Goal: Transaction & Acquisition: Obtain resource

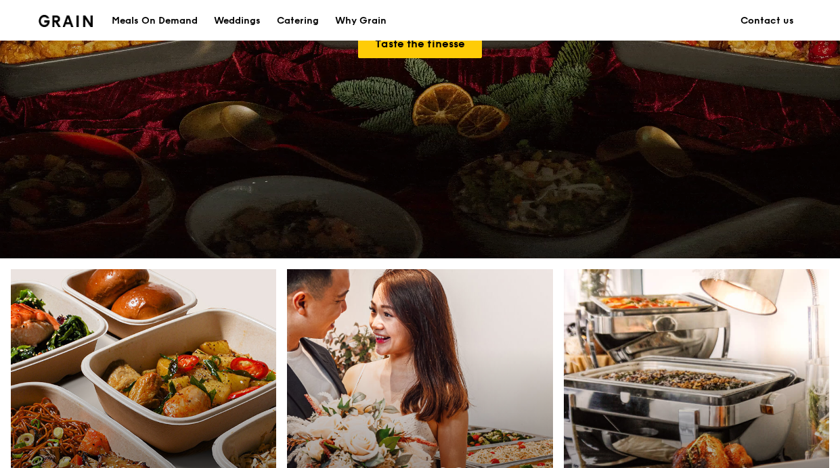
scroll to position [327, 0]
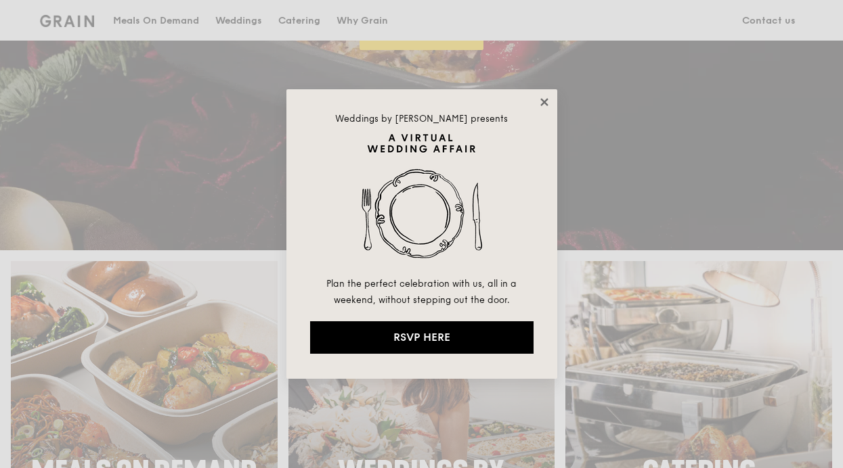
click at [542, 102] on icon at bounding box center [543, 101] width 7 height 7
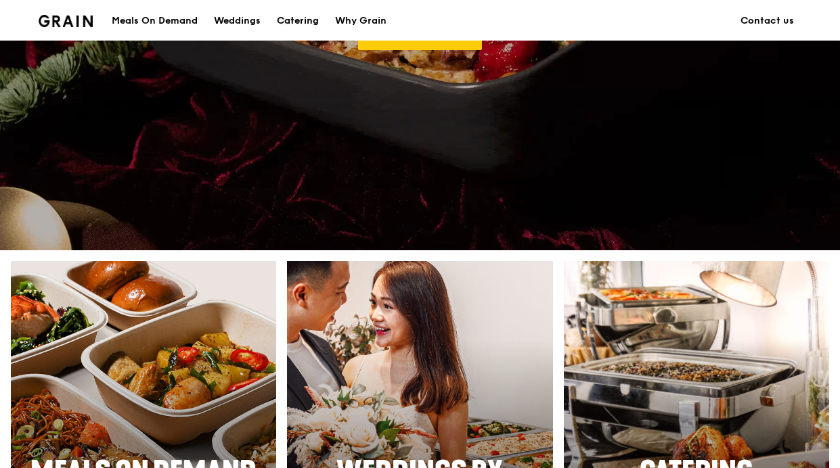
click at [297, 22] on div "Catering" at bounding box center [298, 21] width 42 height 41
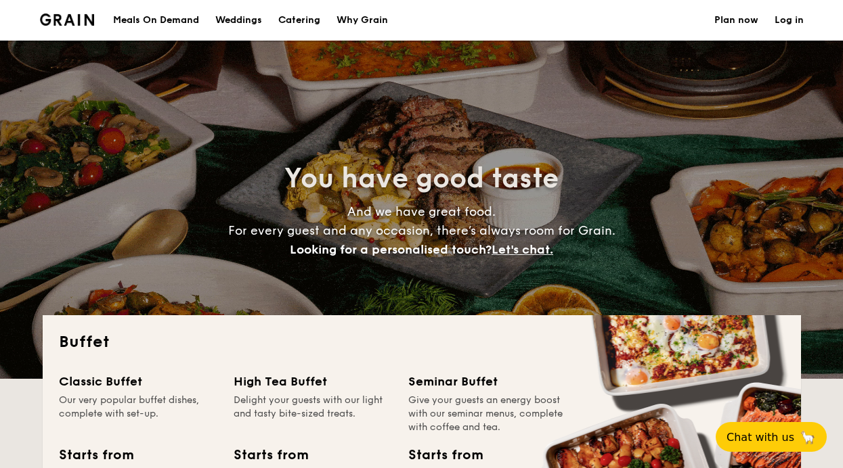
select select
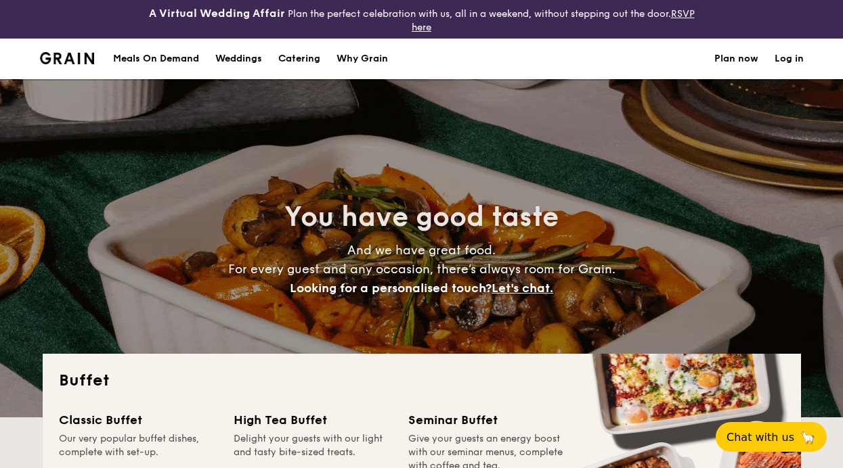
click at [177, 58] on div "Meals On Demand" at bounding box center [156, 59] width 86 height 41
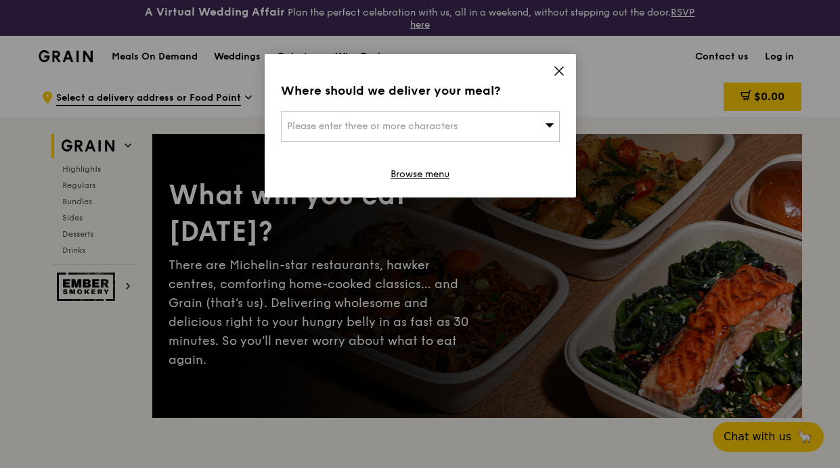
click at [556, 70] on icon at bounding box center [559, 71] width 12 height 12
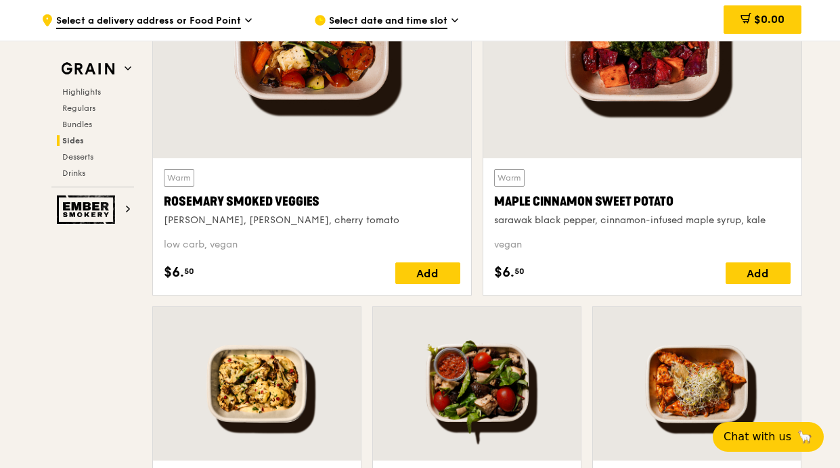
scroll to position [3157, 0]
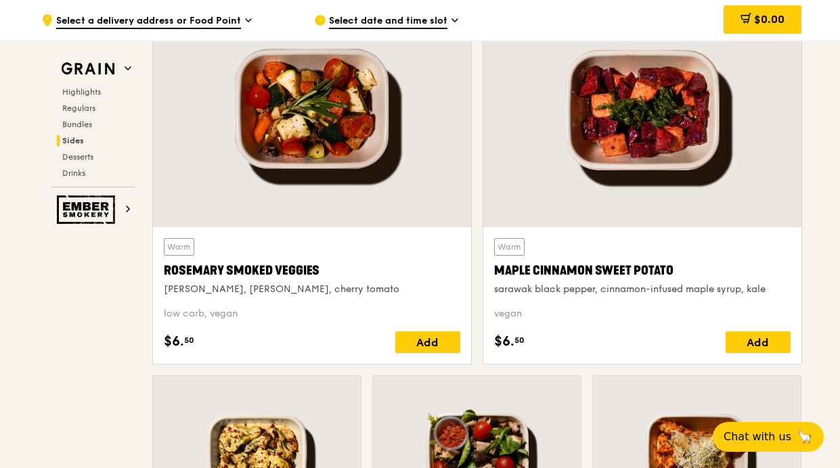
drag, startPoint x: 498, startPoint y: 269, endPoint x: 672, endPoint y: 273, distance: 174.0
click at [672, 273] on div "Maple Cinnamon Sweet Potato" at bounding box center [642, 270] width 297 height 19
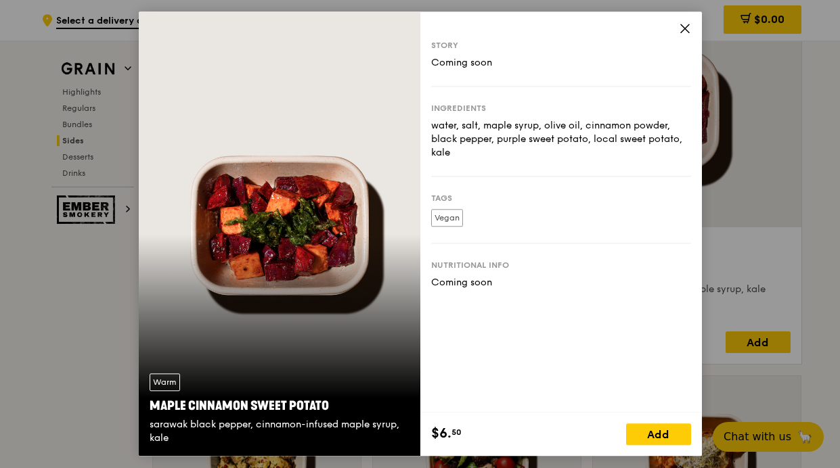
copy div "Maple Cinnamon Sweet Potato"
drag, startPoint x: 332, startPoint y: 407, endPoint x: 150, endPoint y: 406, distance: 182.1
click at [150, 406] on div "Maple Cinnamon Sweet Potato" at bounding box center [280, 406] width 260 height 19
copy div "Maple Cinnamon Sweet Potato"
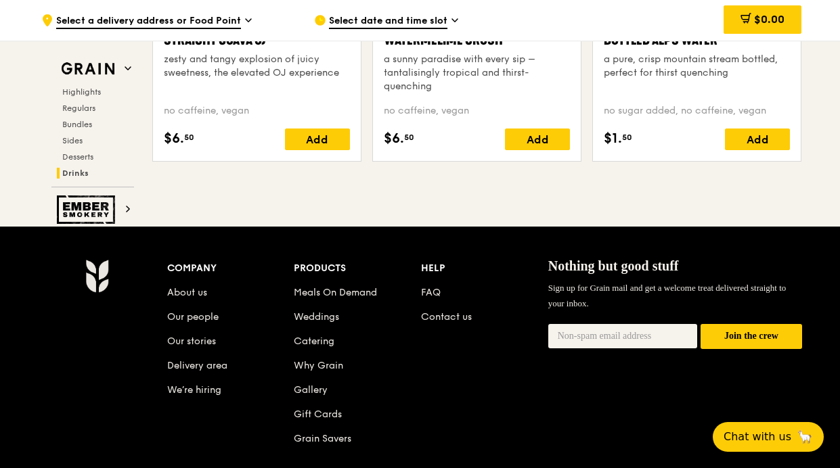
scroll to position [5765, 0]
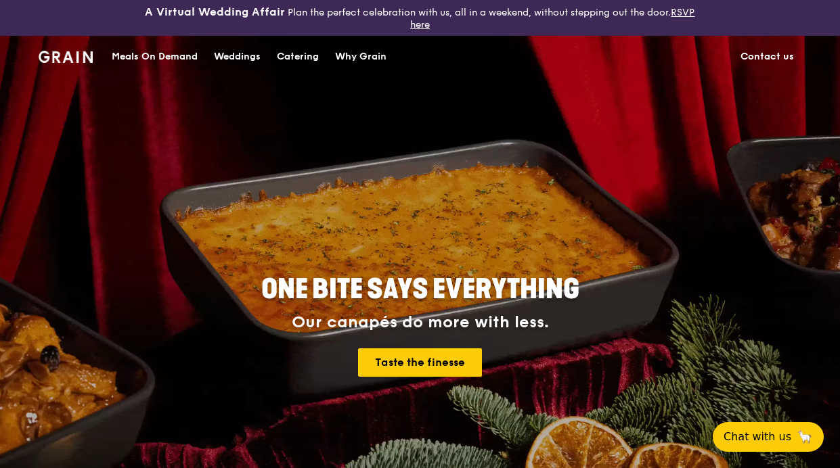
click at [290, 63] on div "Catering" at bounding box center [298, 57] width 42 height 41
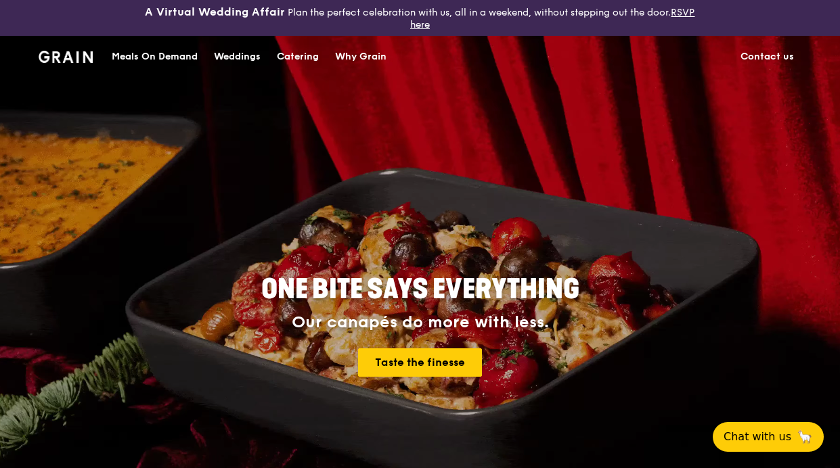
click at [178, 51] on div "Meals On Demand" at bounding box center [155, 57] width 86 height 41
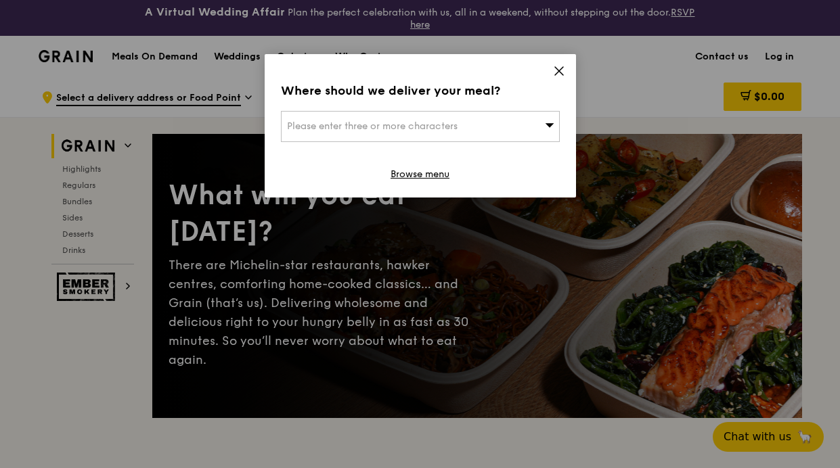
click at [562, 73] on icon at bounding box center [559, 71] width 12 height 12
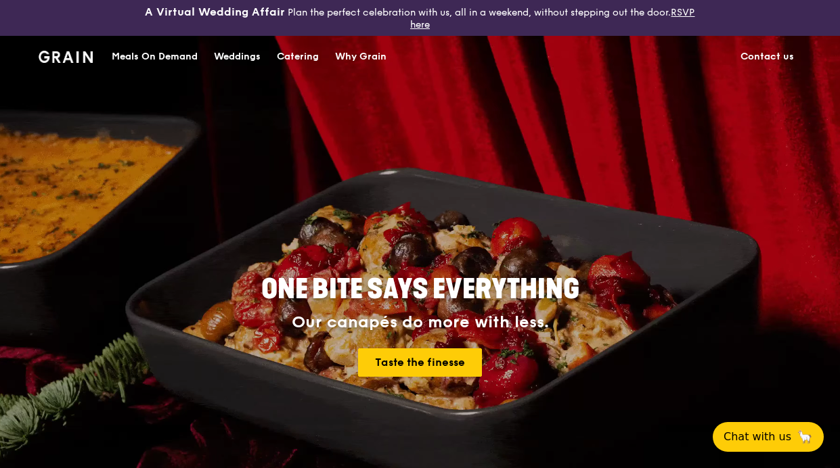
click at [315, 56] on div "Catering" at bounding box center [298, 57] width 42 height 41
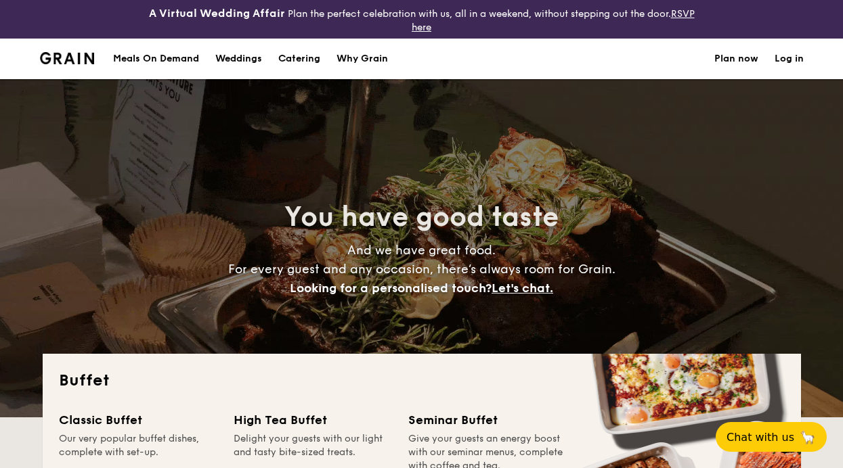
select select
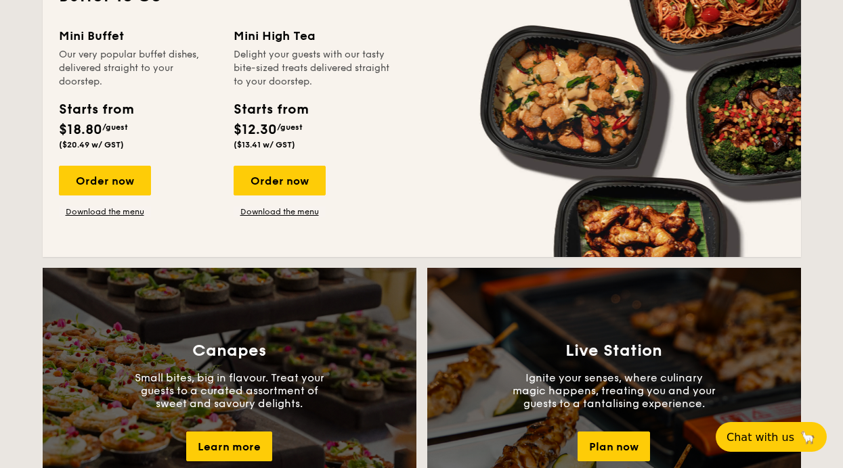
scroll to position [986, 0]
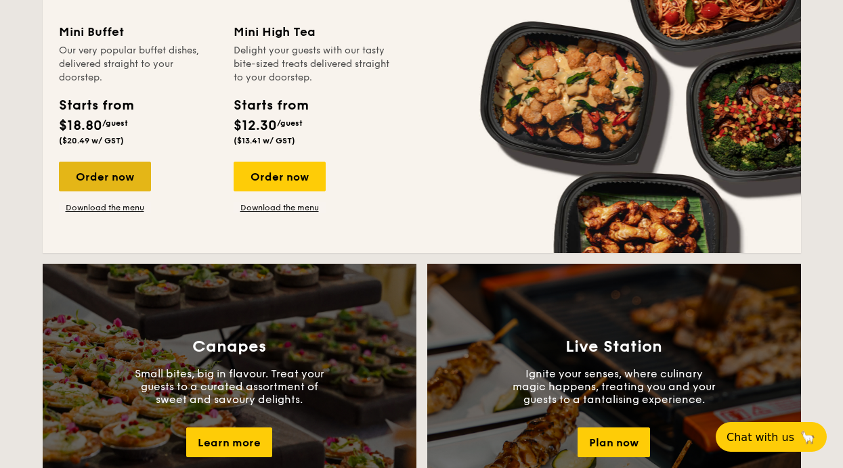
click at [142, 170] on div "Order now" at bounding box center [105, 177] width 92 height 30
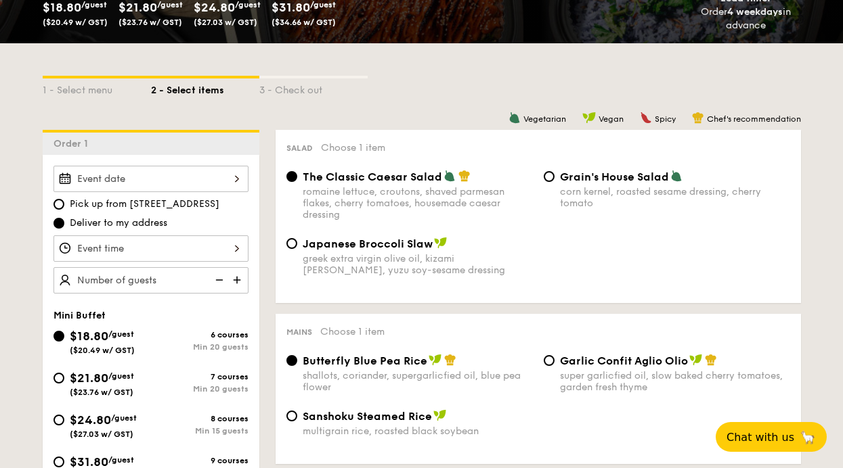
scroll to position [229, 0]
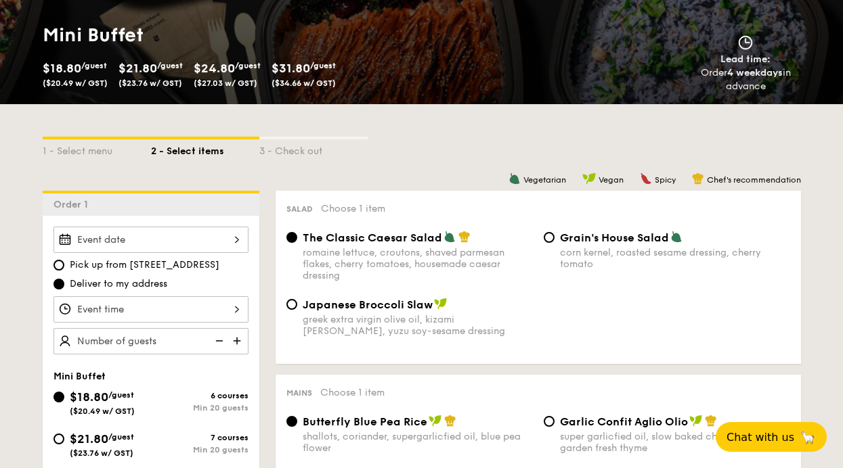
scroll to position [2206, 0]
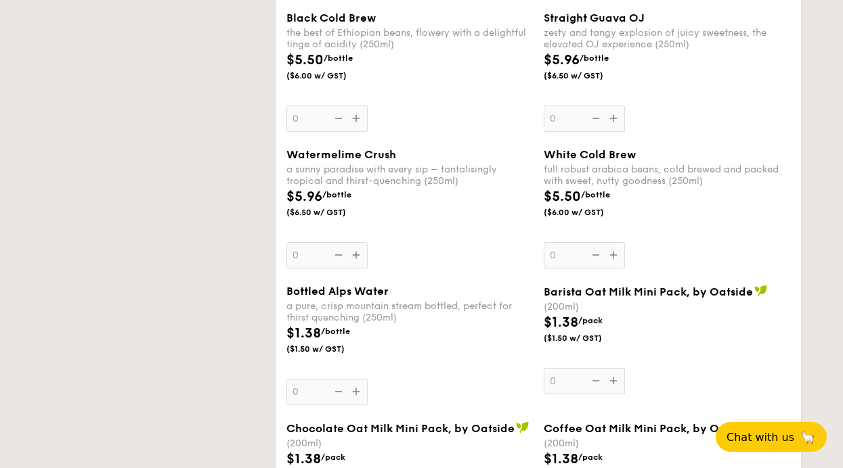
select select
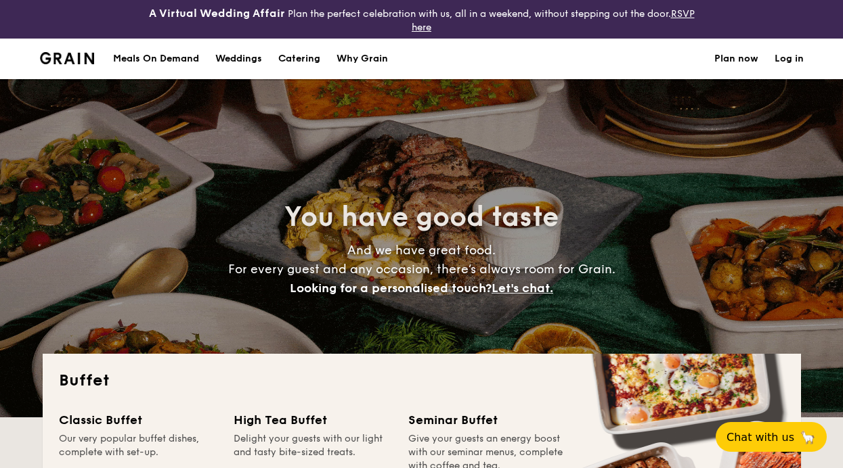
select select
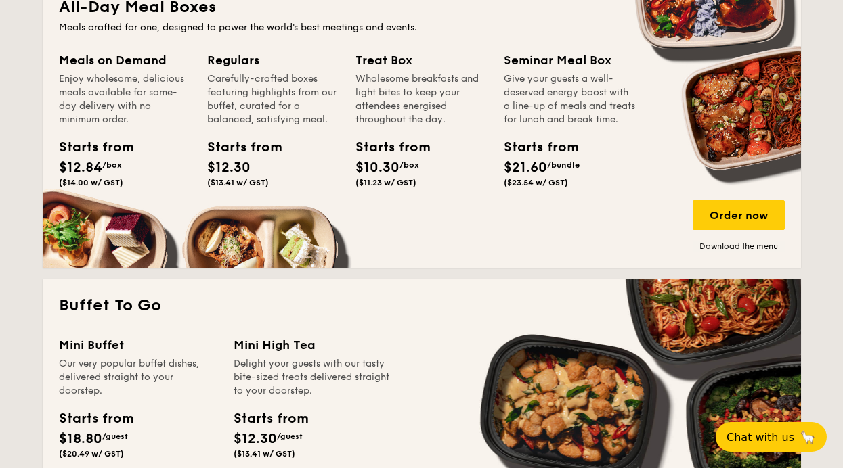
scroll to position [849, 0]
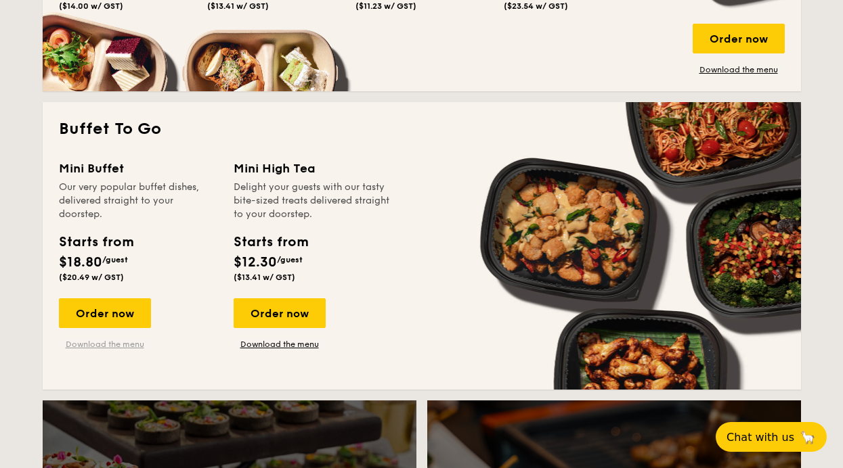
click at [121, 347] on link "Download the menu" at bounding box center [105, 344] width 92 height 11
